Goal: Task Accomplishment & Management: Use online tool/utility

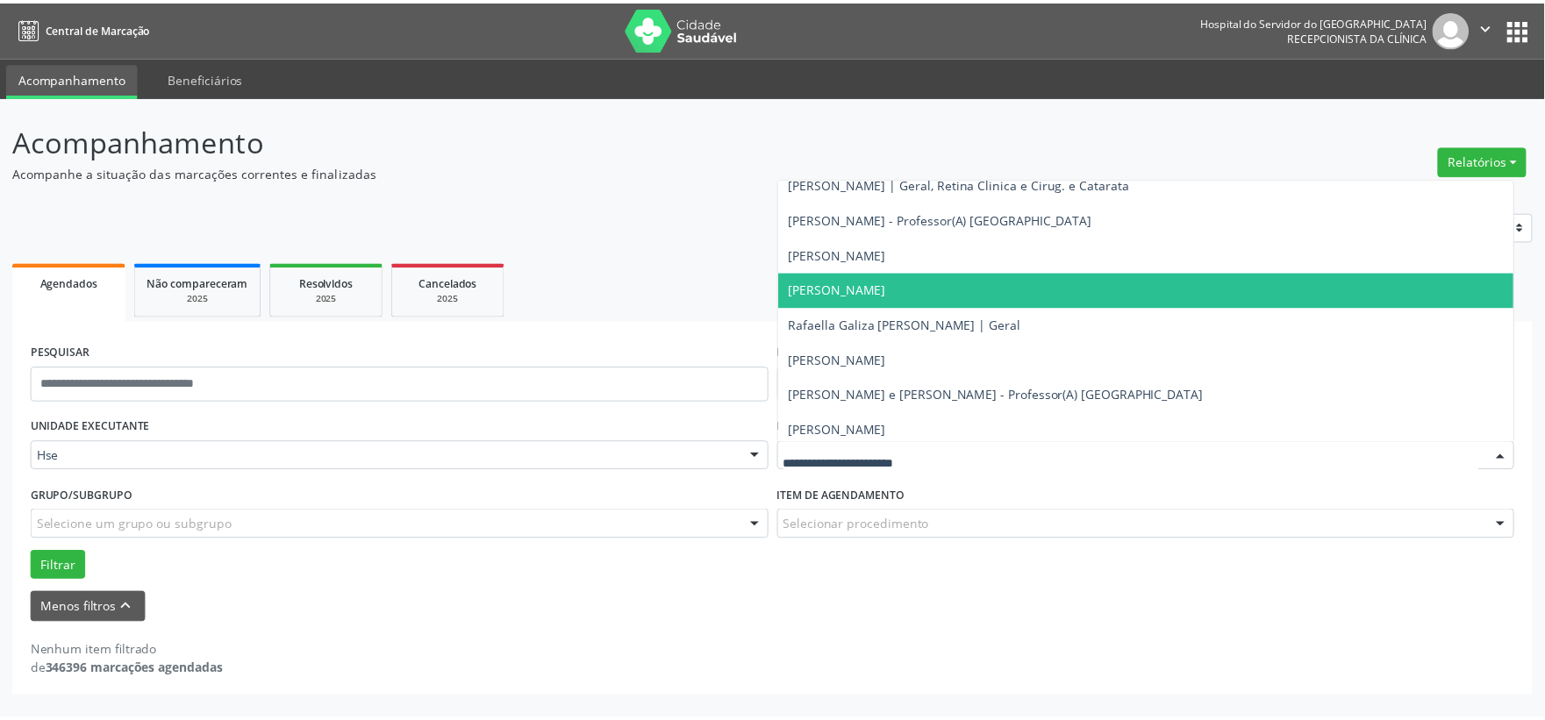
scroll to position [10724, 0]
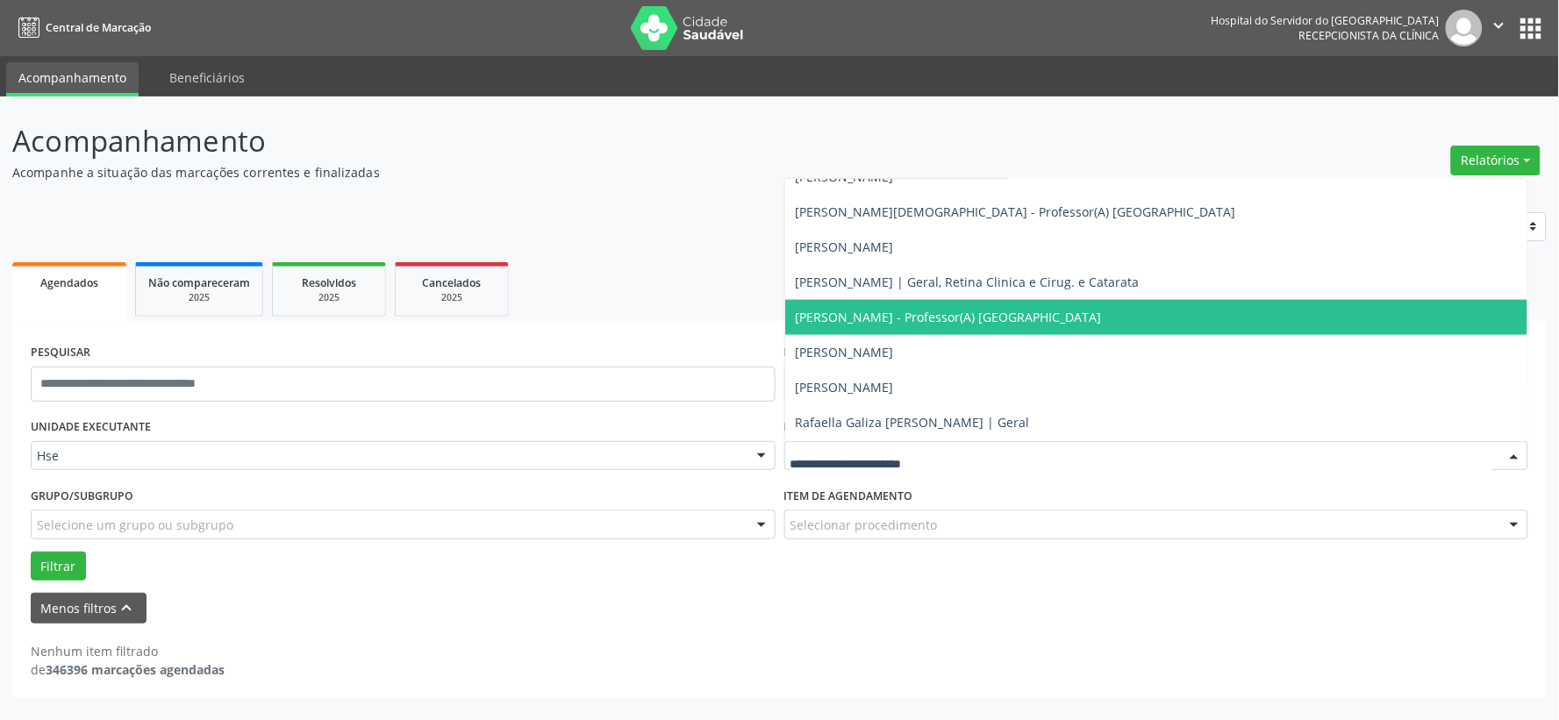
click at [1050, 304] on span "[PERSON_NAME] - Professor(A) [GEOGRAPHIC_DATA]" at bounding box center [1156, 317] width 743 height 35
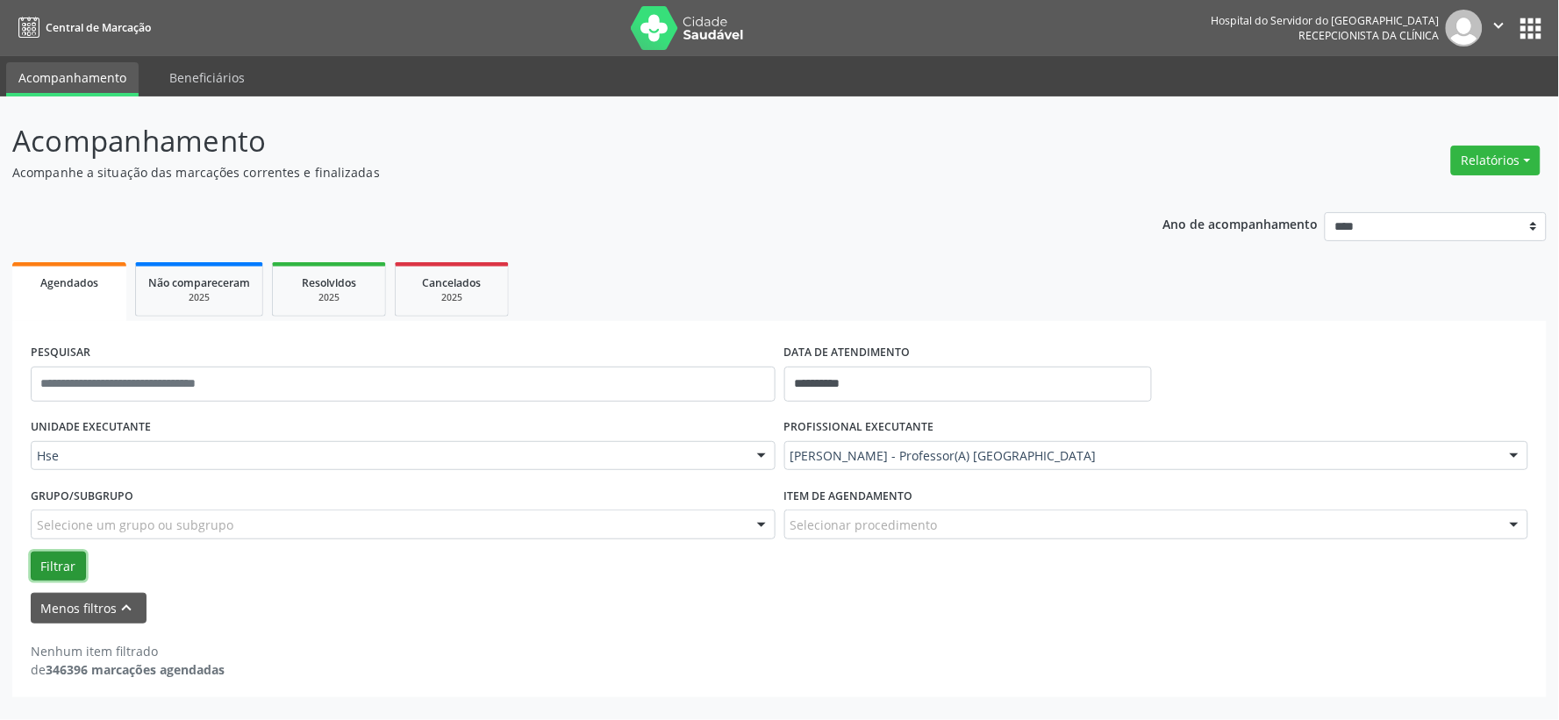
click at [60, 559] on button "Filtrar" at bounding box center [58, 567] width 55 height 30
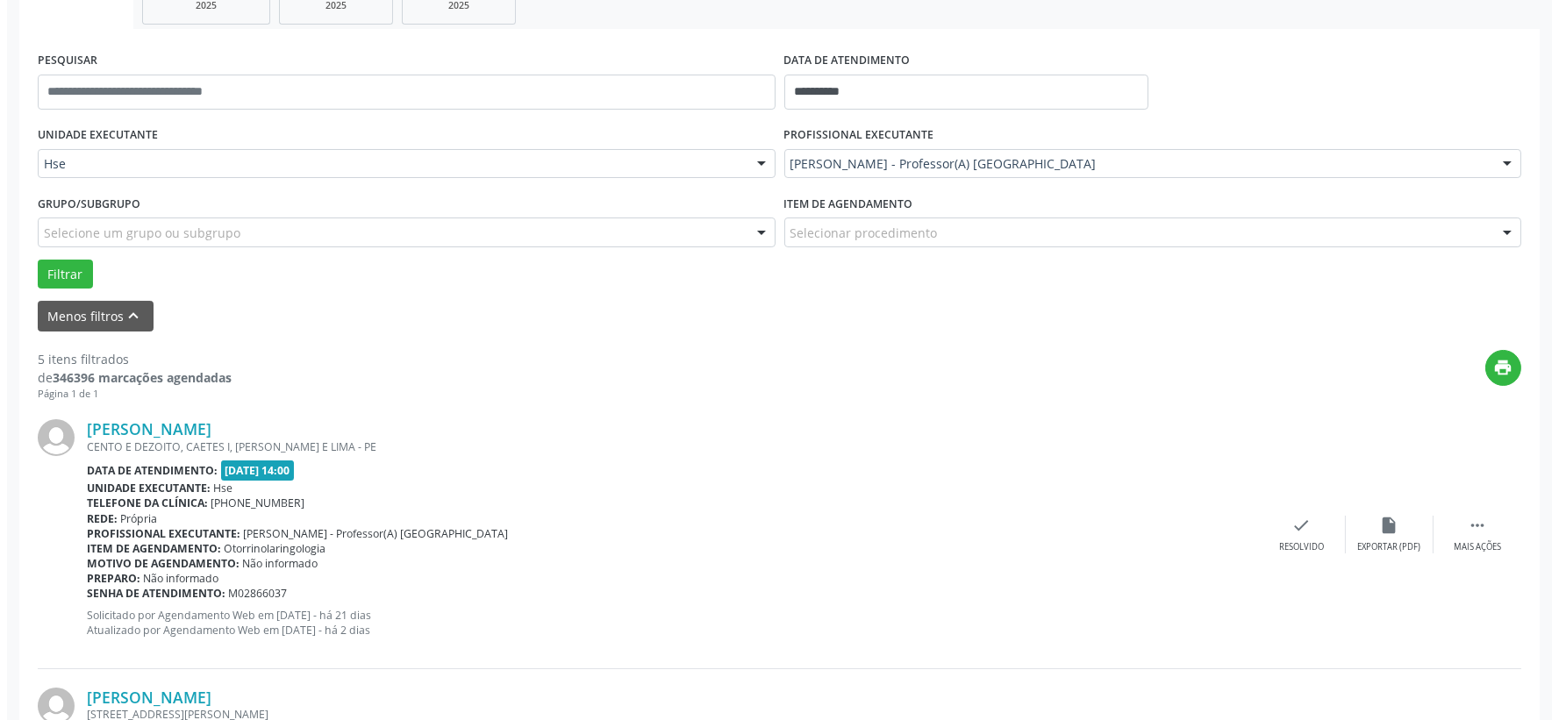
scroll to position [487, 0]
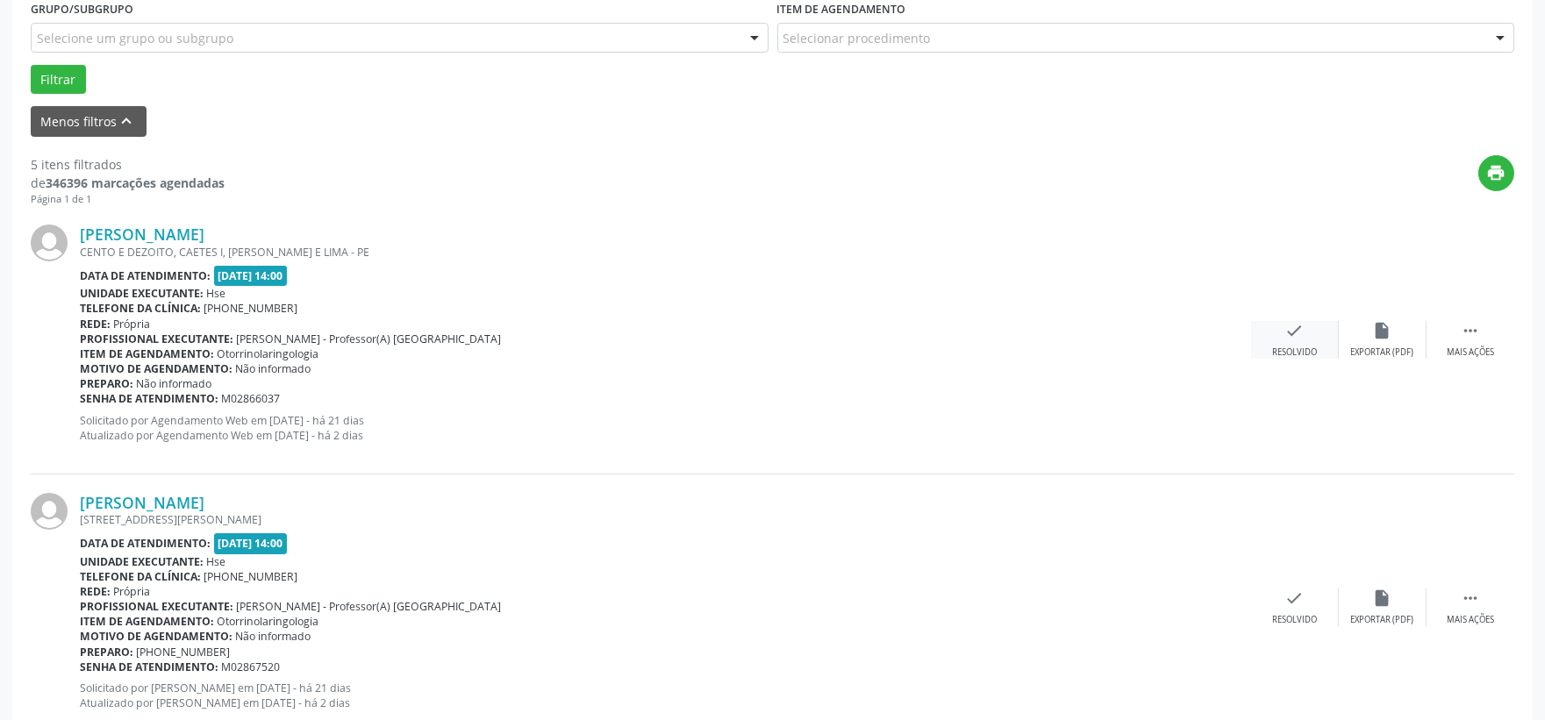
click at [1278, 337] on div "check Resolvido" at bounding box center [1295, 340] width 88 height 38
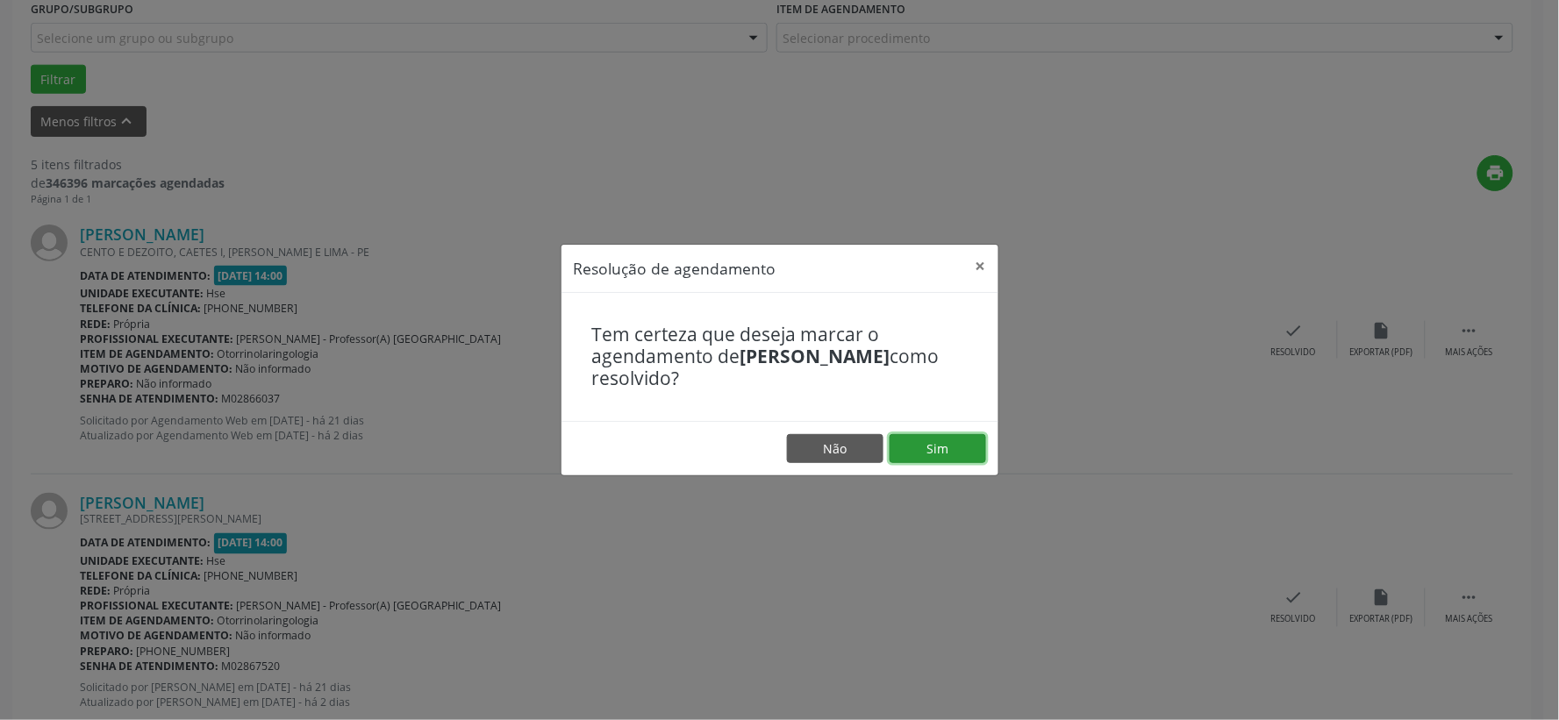
click at [946, 448] on button "Sim" at bounding box center [938, 449] width 97 height 30
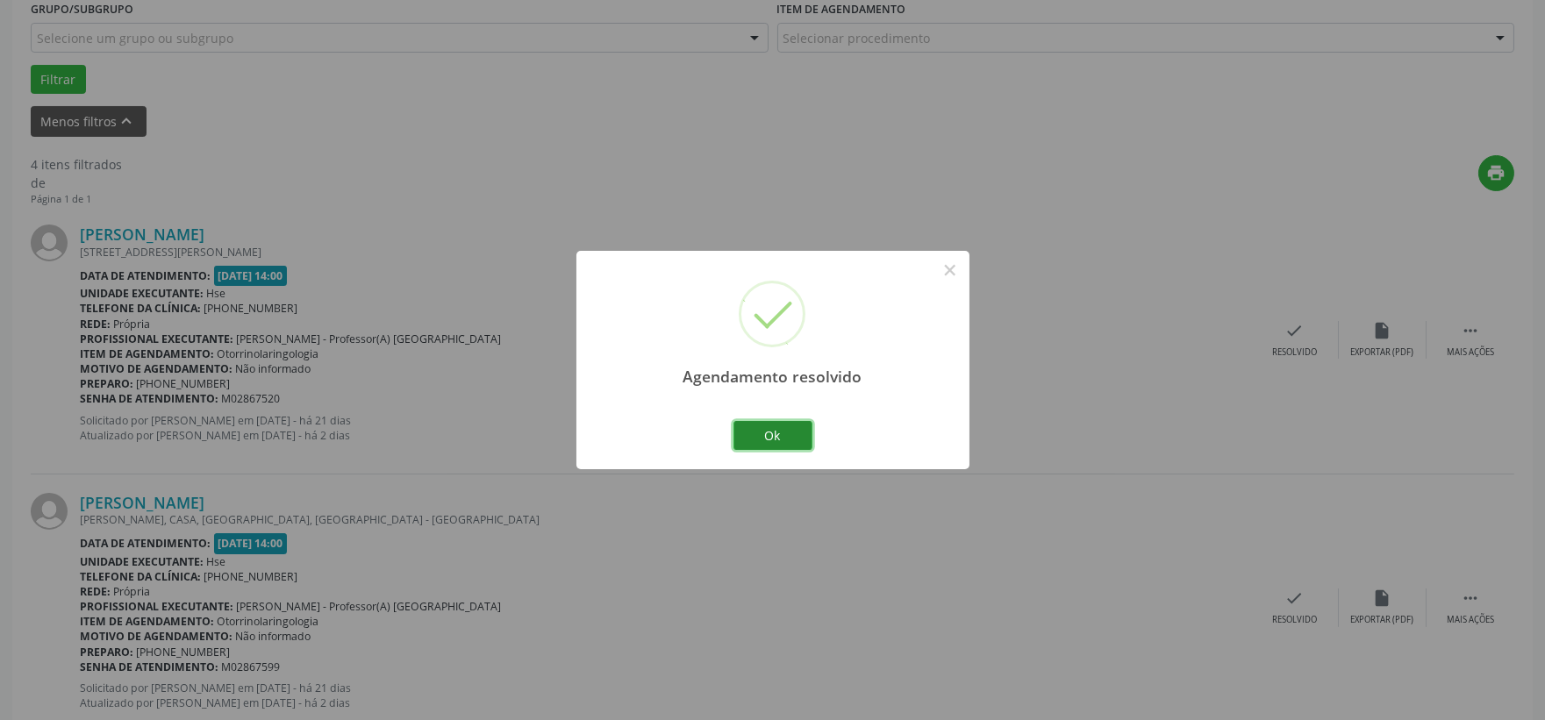
click at [775, 439] on button "Ok" at bounding box center [773, 436] width 79 height 30
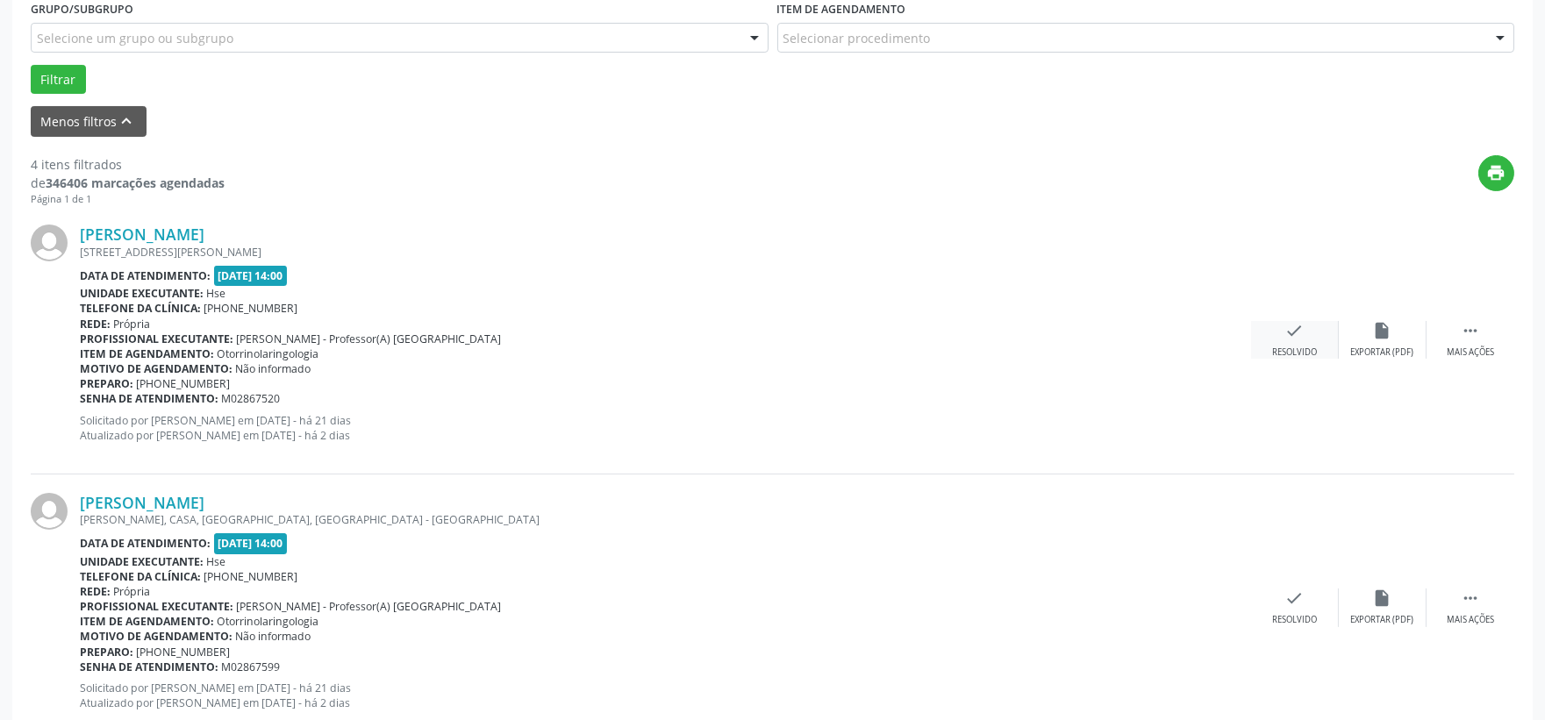
click at [1288, 333] on icon "check" at bounding box center [1294, 330] width 19 height 19
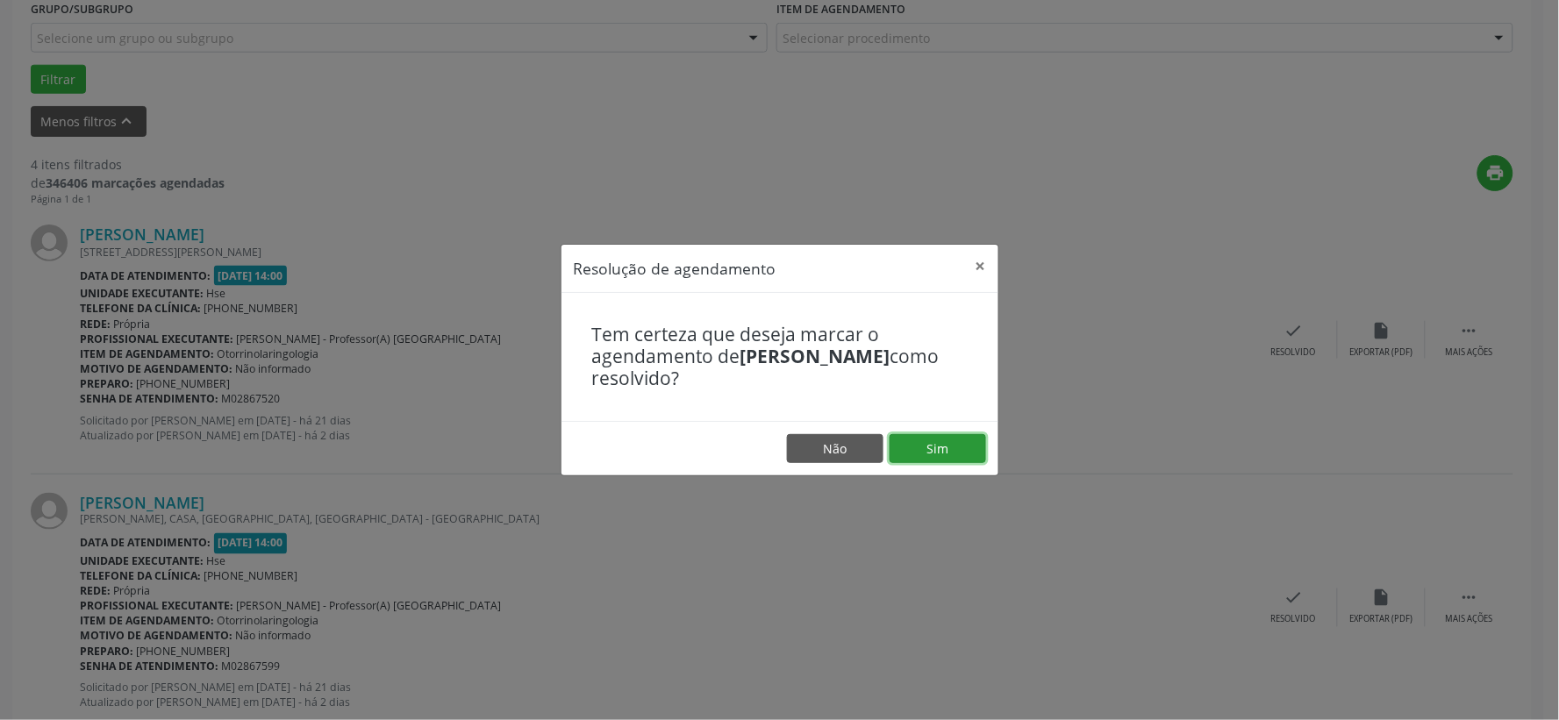
click at [941, 442] on button "Sim" at bounding box center [938, 449] width 97 height 30
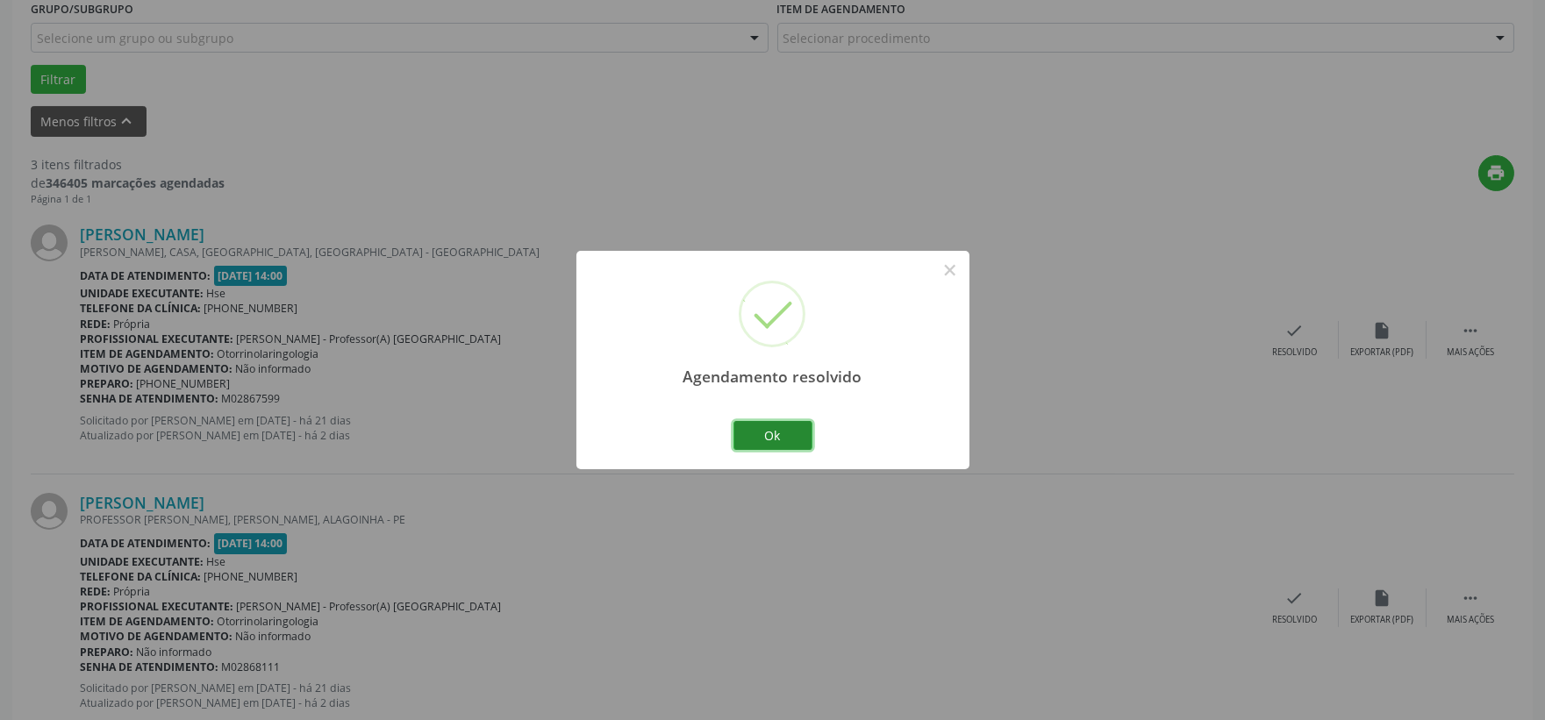
click at [792, 431] on button "Ok" at bounding box center [773, 436] width 79 height 30
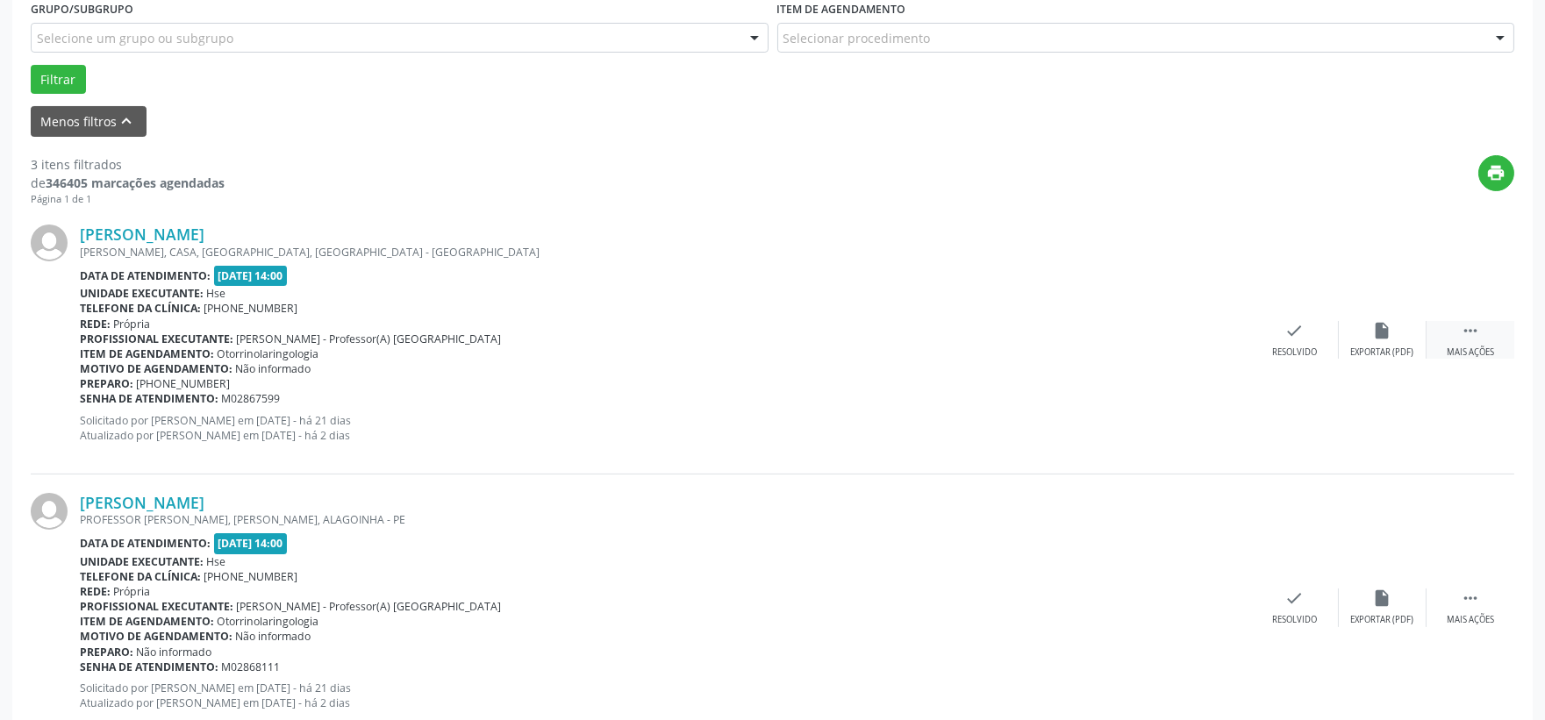
click at [1480, 330] on div " Mais ações" at bounding box center [1471, 340] width 88 height 38
click at [1387, 332] on icon "alarm_off" at bounding box center [1382, 330] width 19 height 19
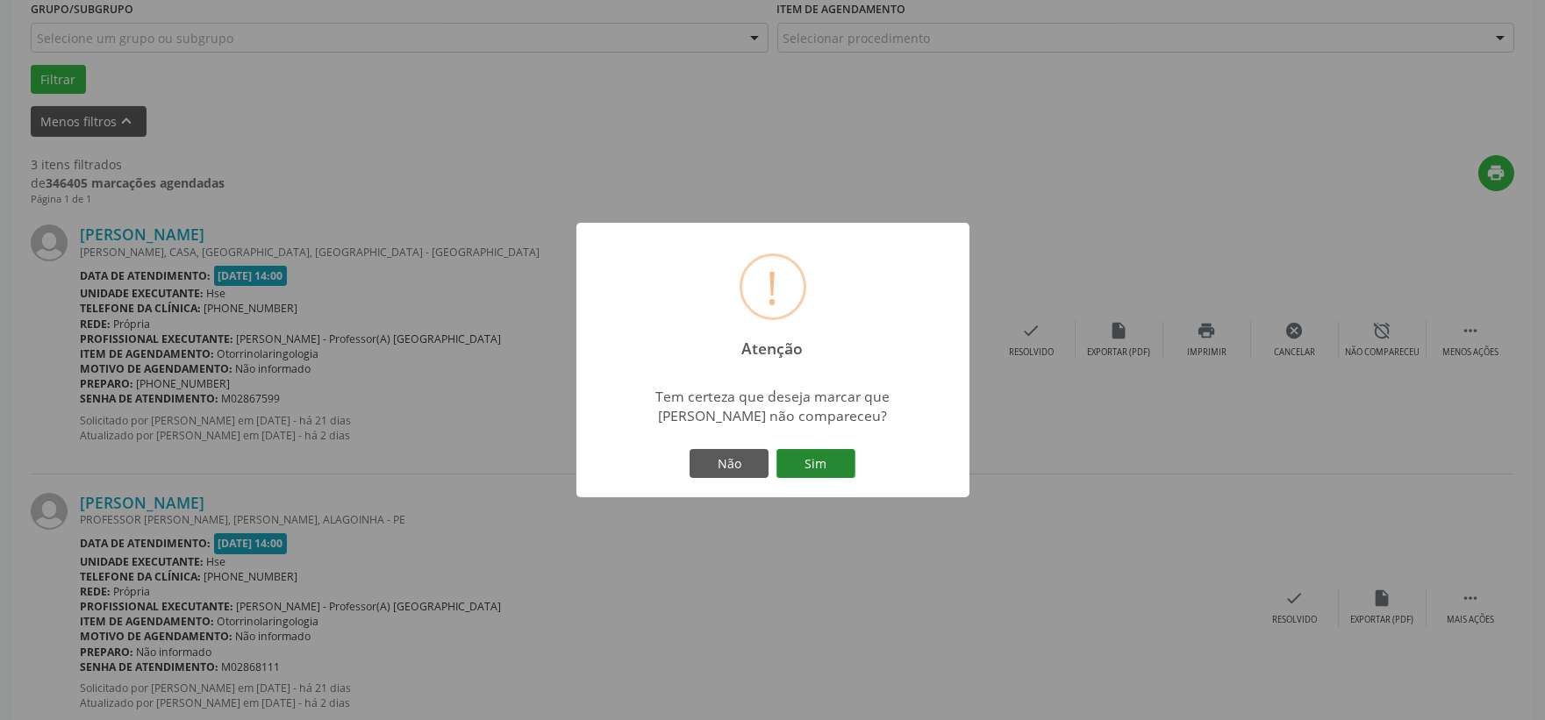
click at [812, 449] on button "Sim" at bounding box center [816, 464] width 79 height 30
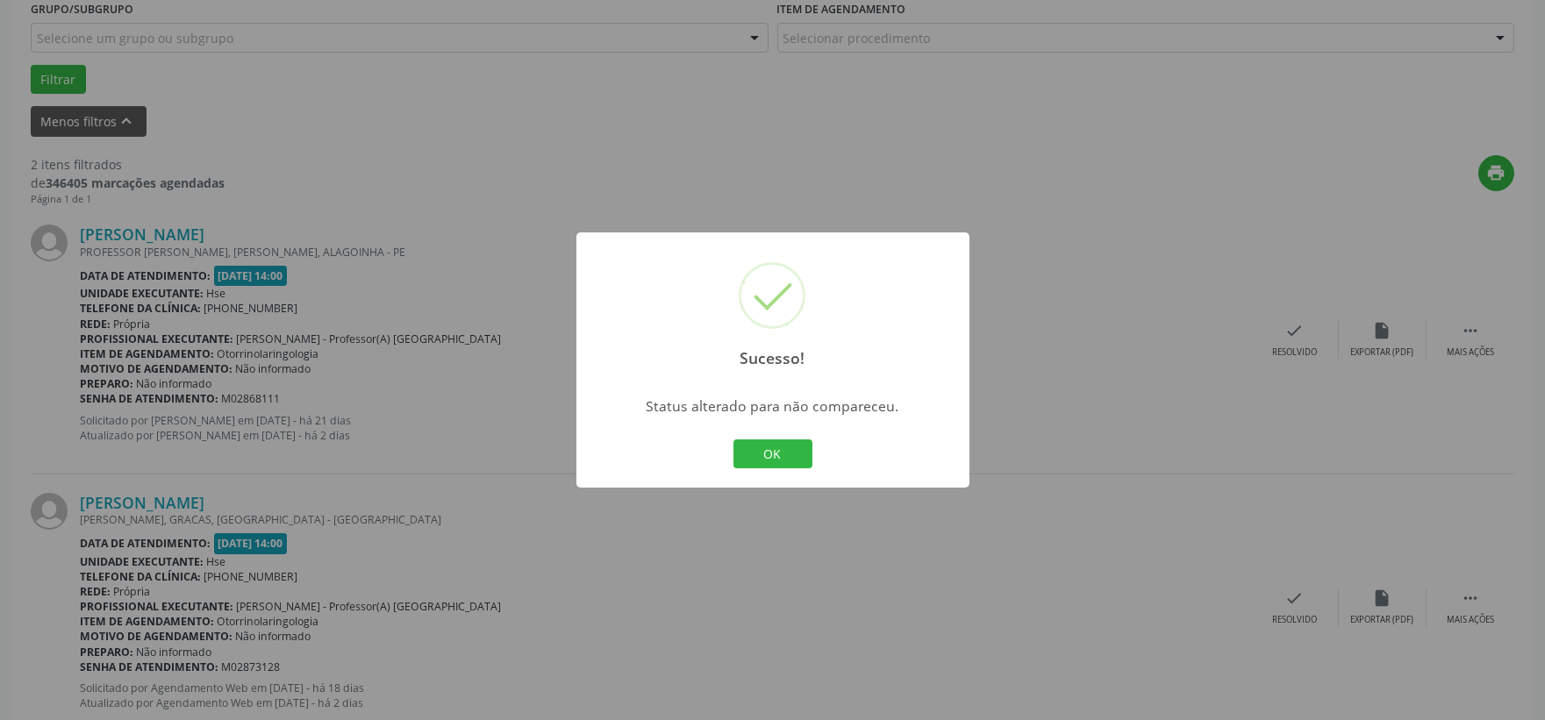
click at [775, 436] on div "OK Cancel" at bounding box center [772, 454] width 87 height 37
click at [769, 452] on button "OK" at bounding box center [773, 455] width 79 height 30
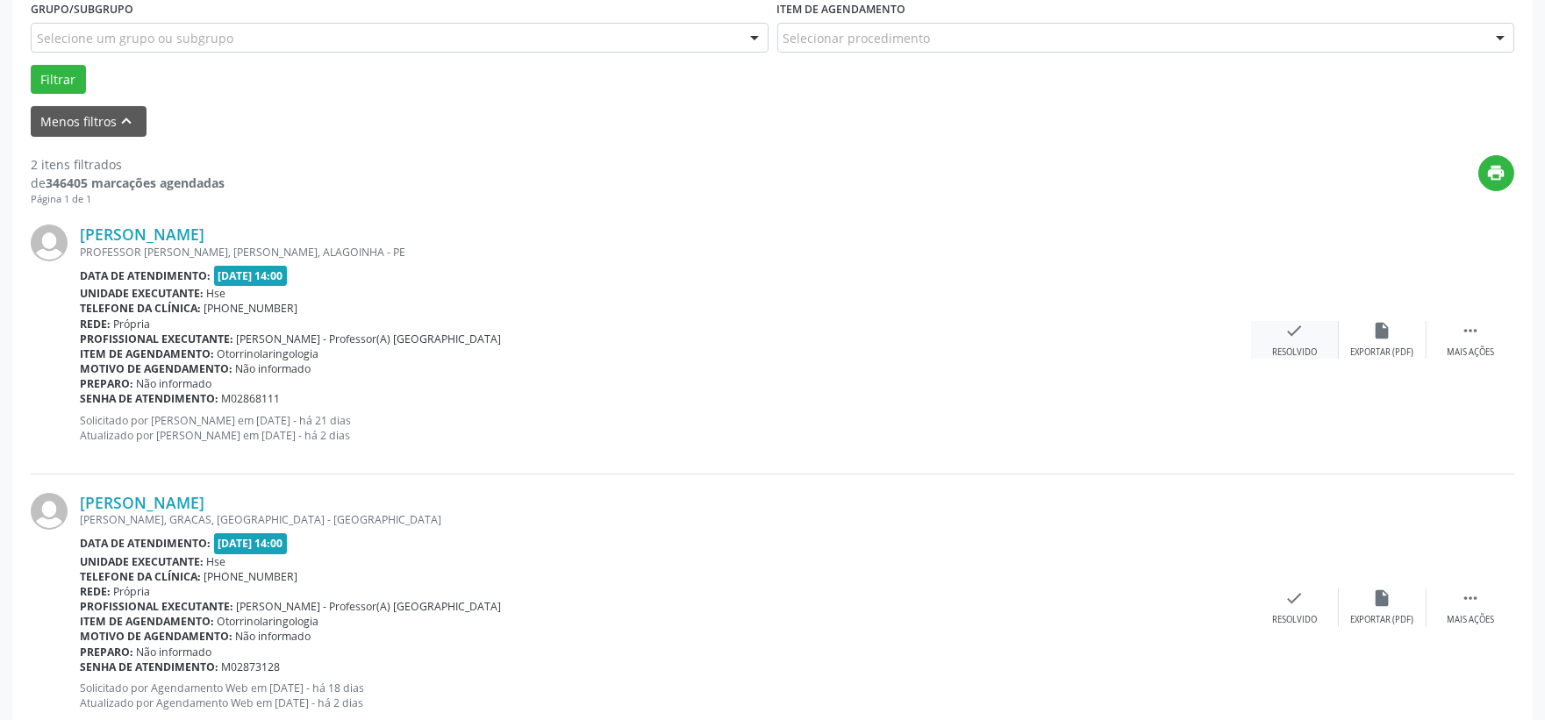
click at [1301, 330] on icon "check" at bounding box center [1294, 330] width 19 height 19
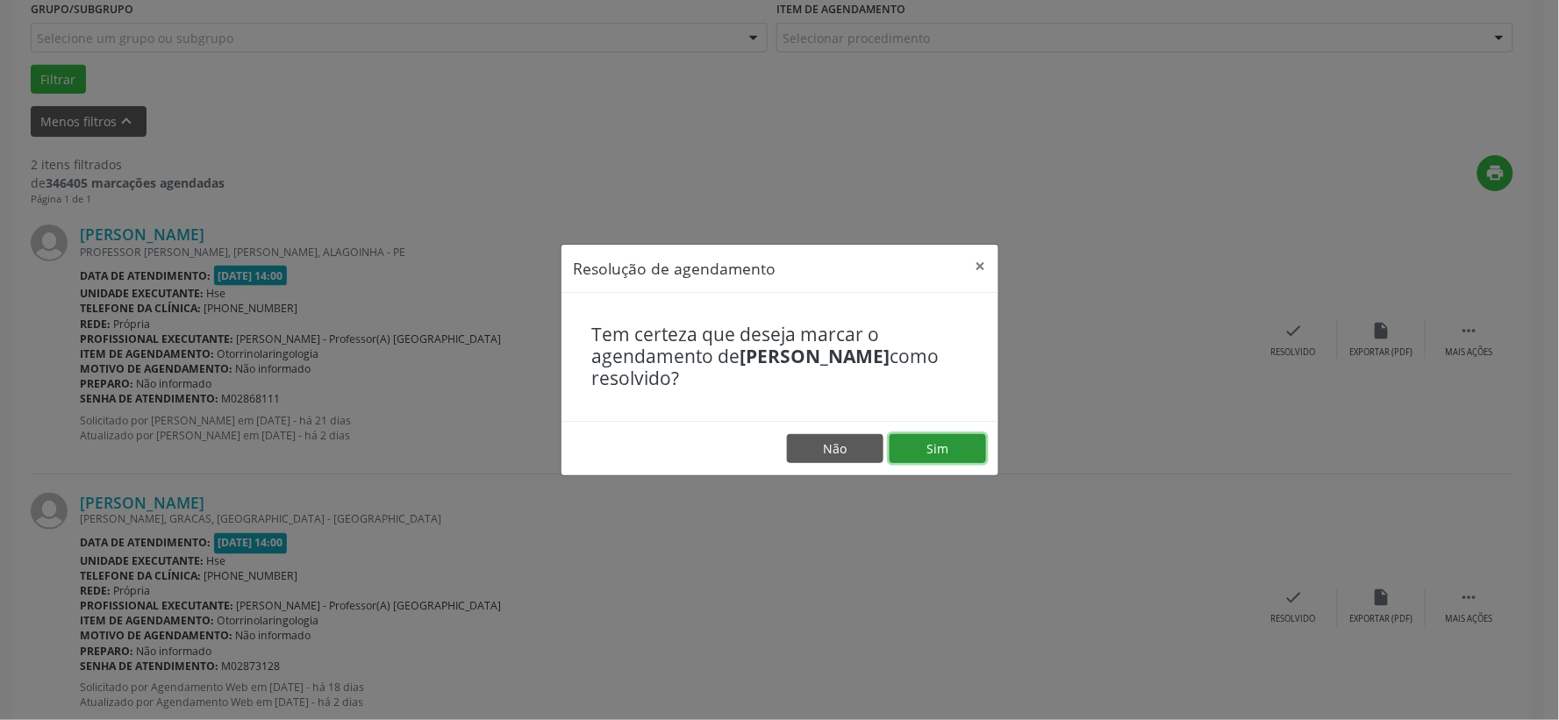
click at [945, 440] on button "Sim" at bounding box center [938, 449] width 97 height 30
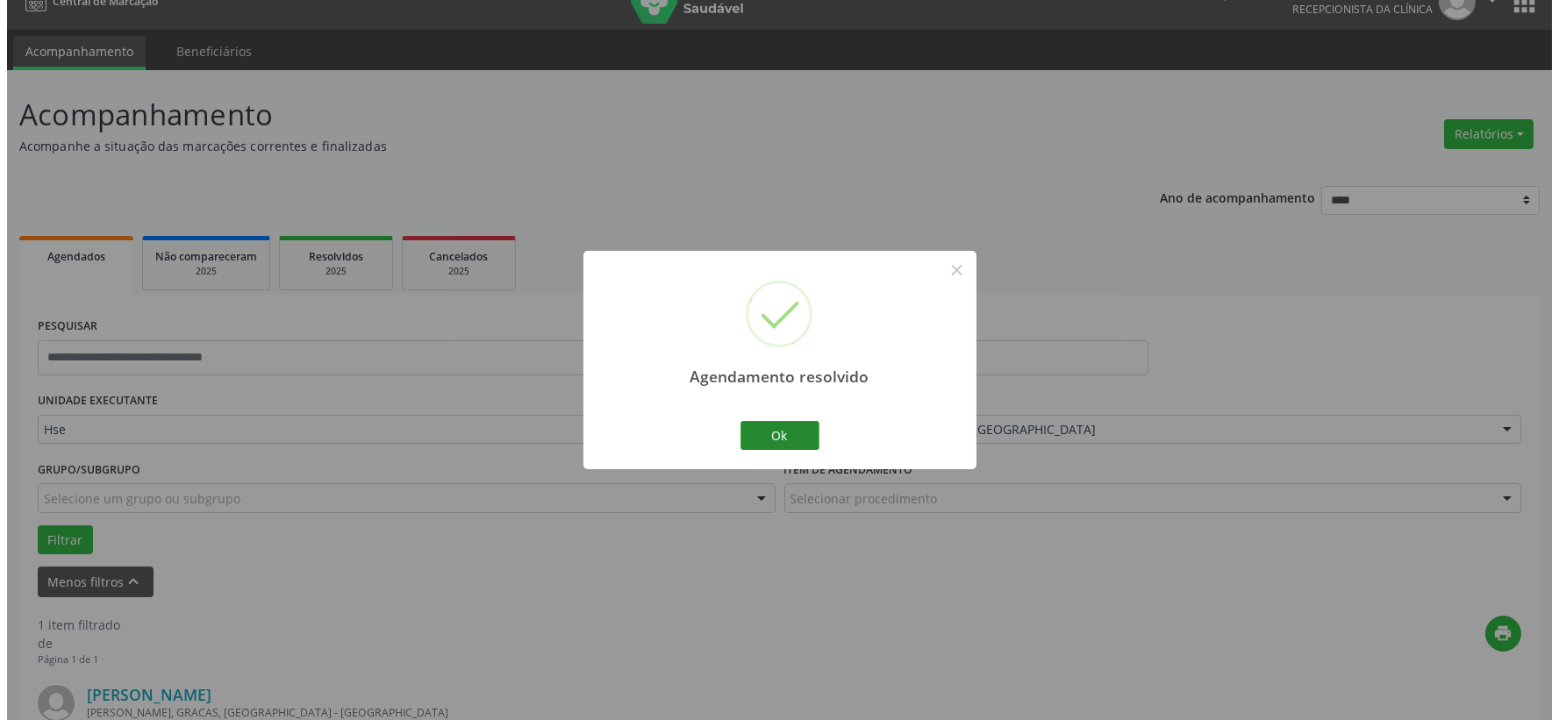
scroll to position [269, 0]
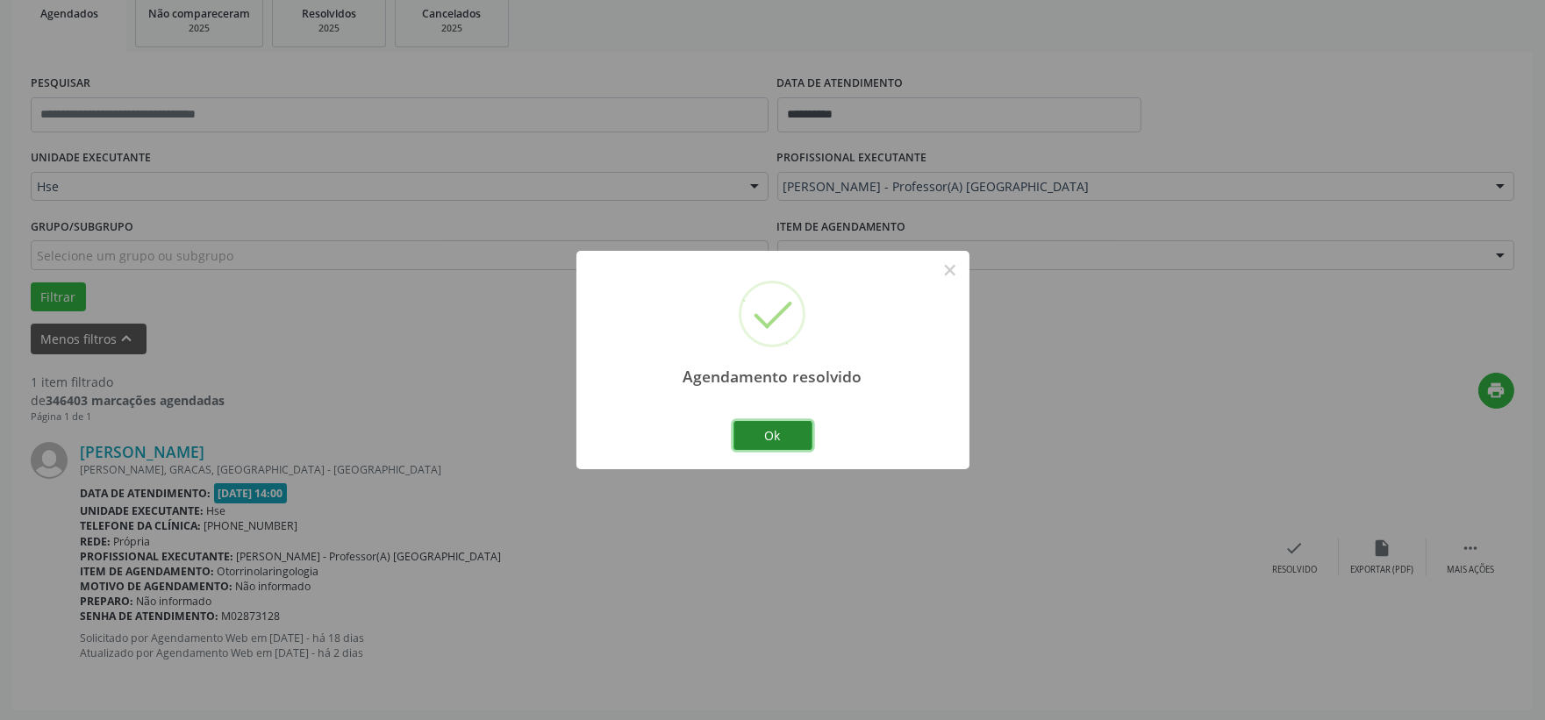
click at [778, 433] on button "Ok" at bounding box center [773, 436] width 79 height 30
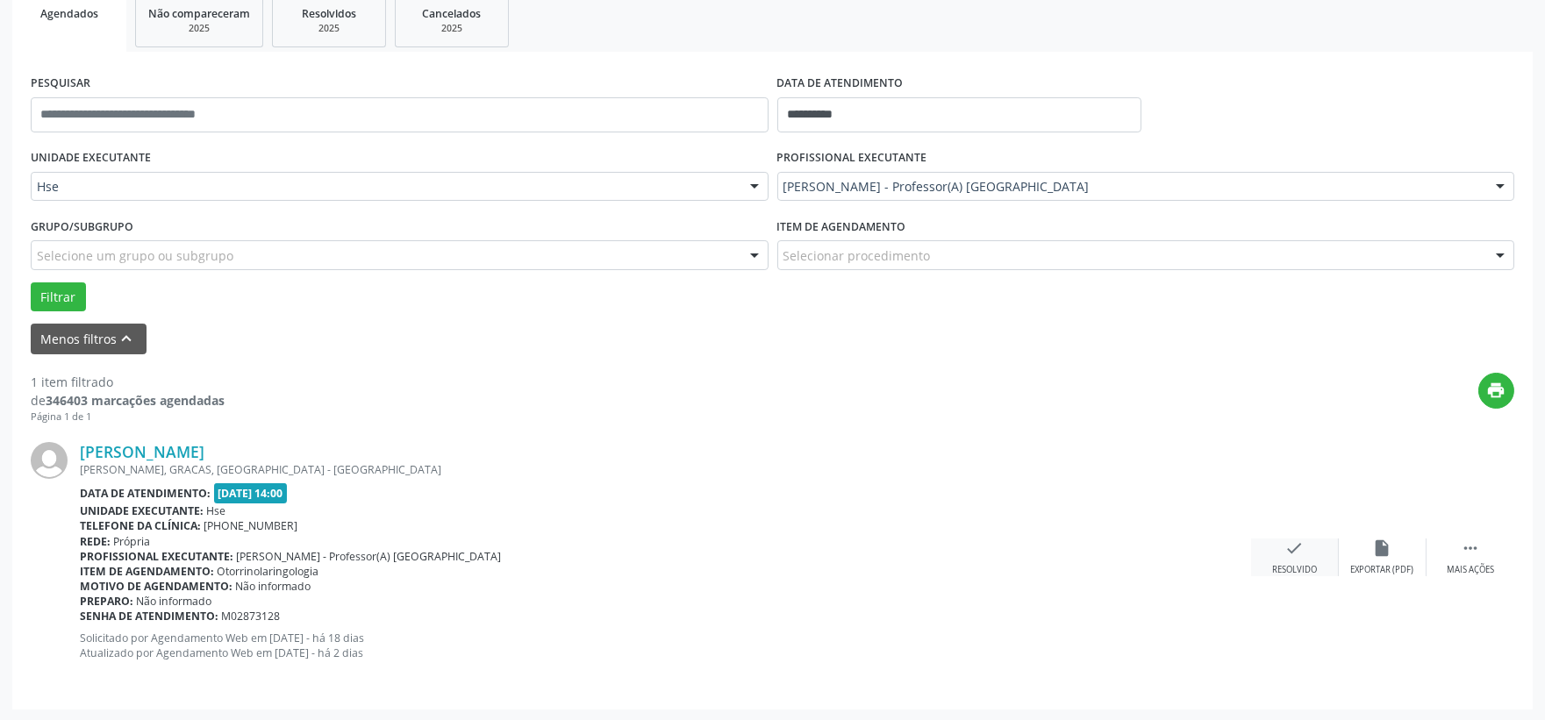
click at [1304, 553] on icon "check" at bounding box center [1294, 548] width 19 height 19
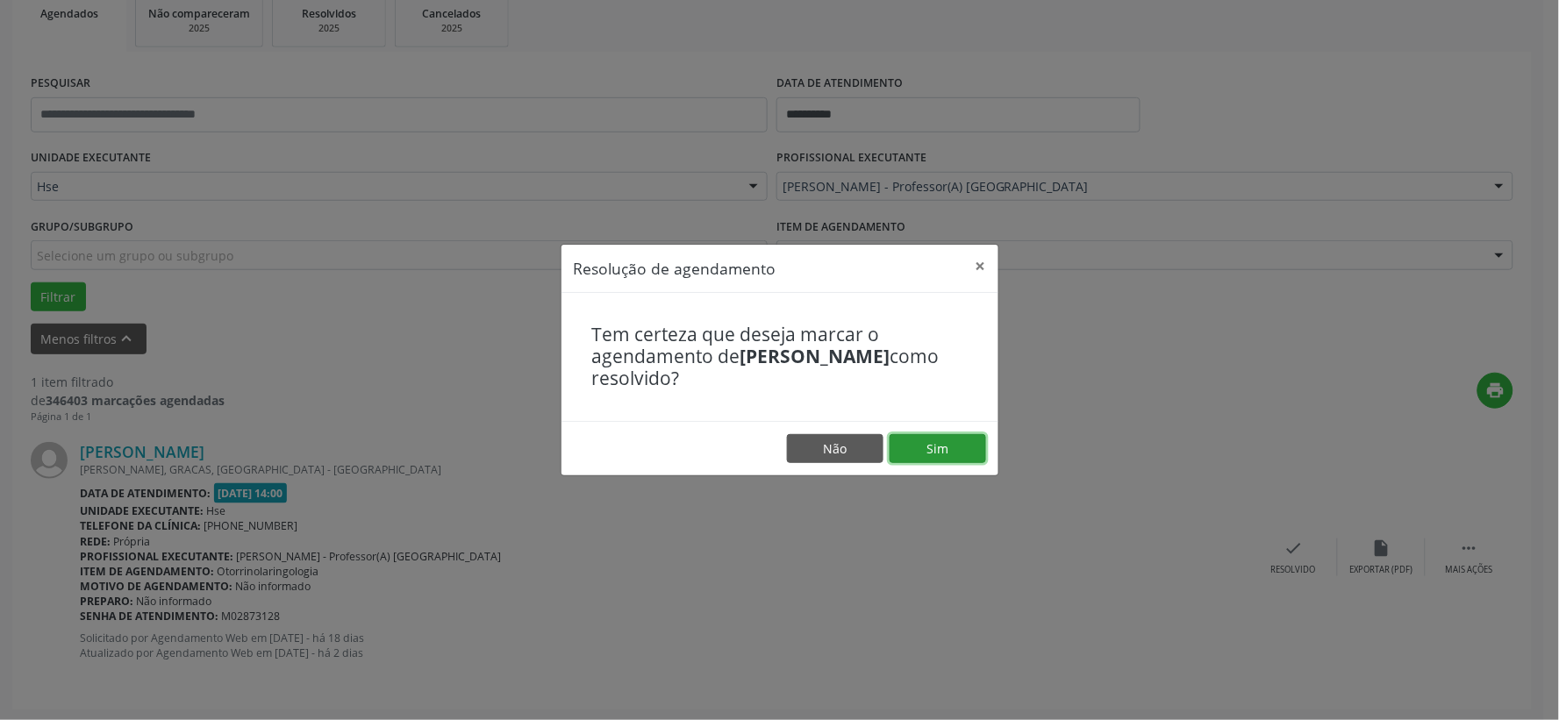
click at [933, 441] on button "Sim" at bounding box center [938, 449] width 97 height 30
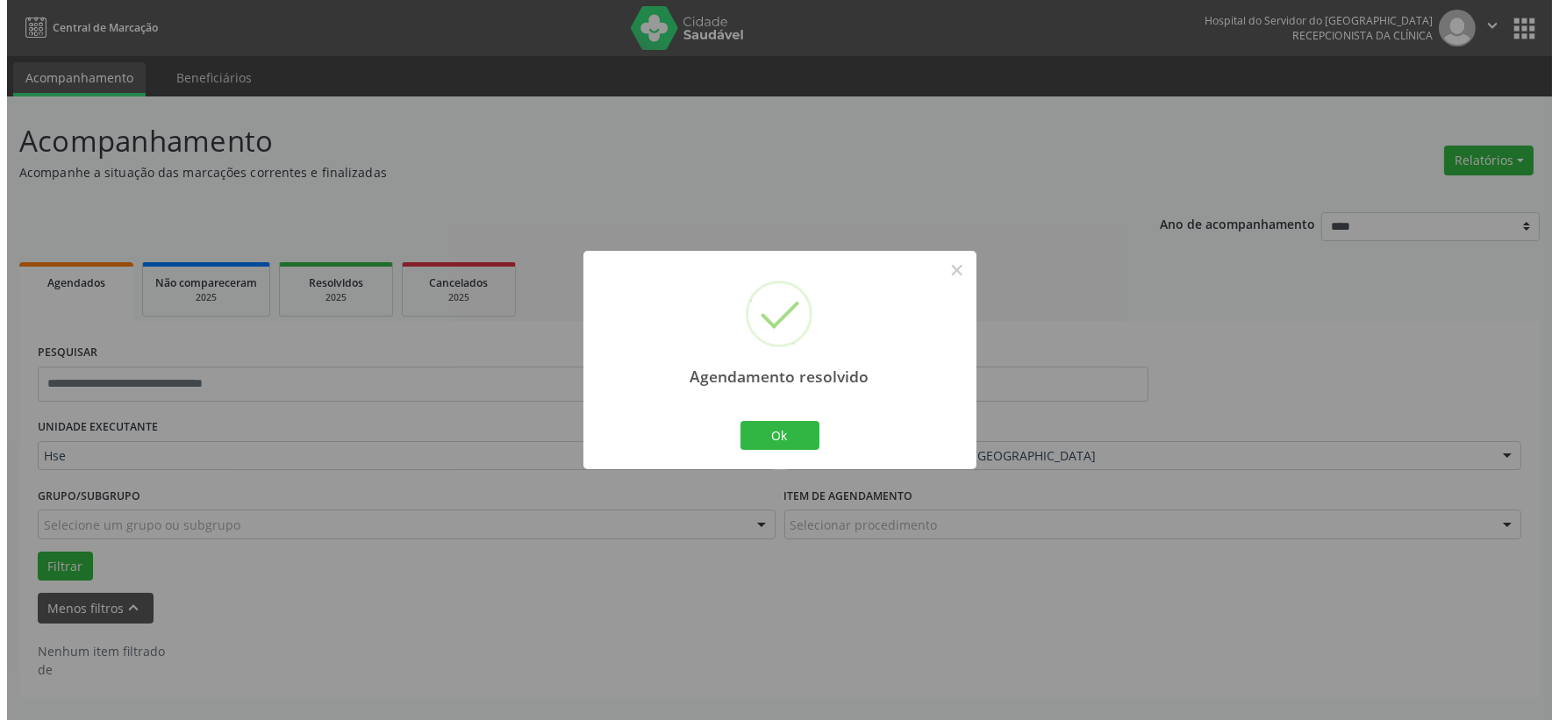
scroll to position [0, 0]
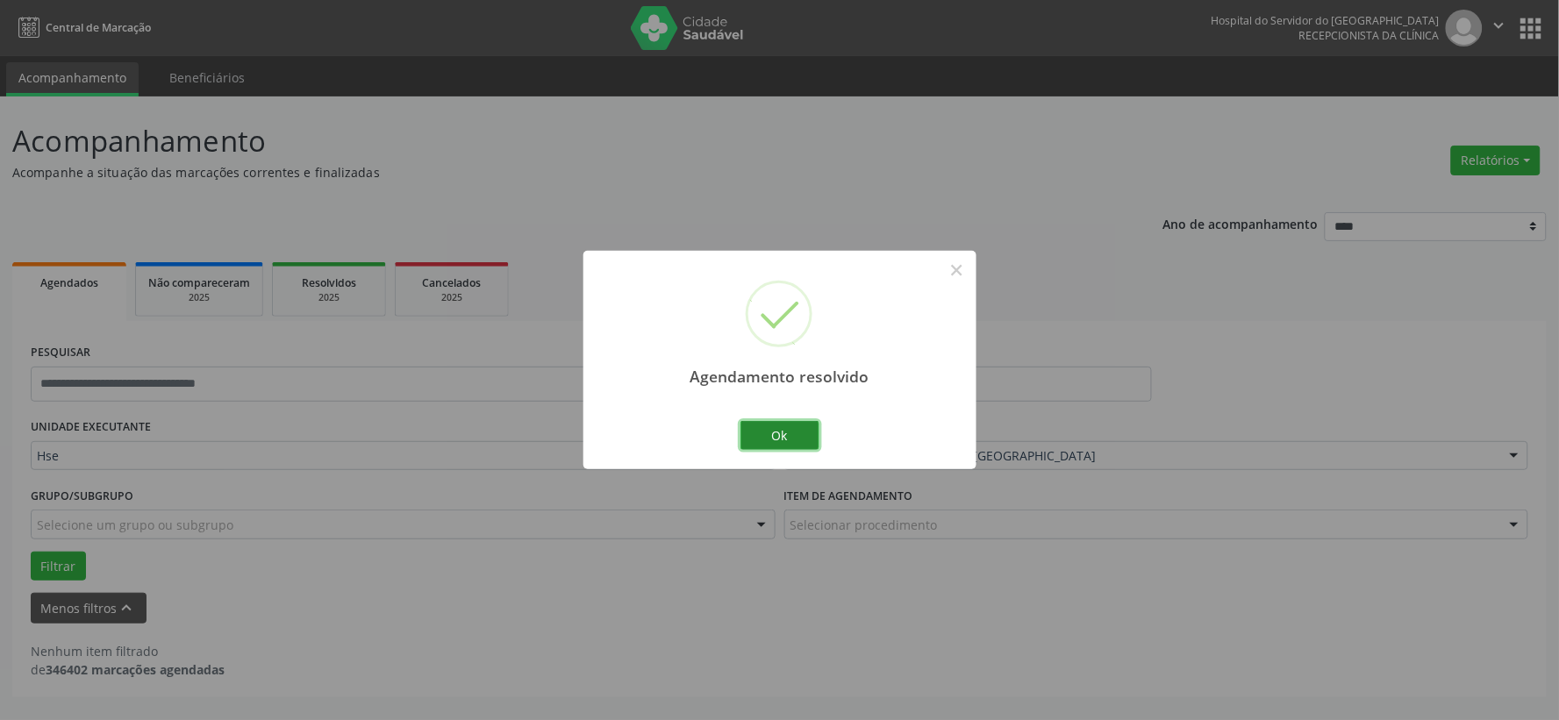
click at [777, 446] on button "Ok" at bounding box center [780, 436] width 79 height 30
